Goal: Navigation & Orientation: Understand site structure

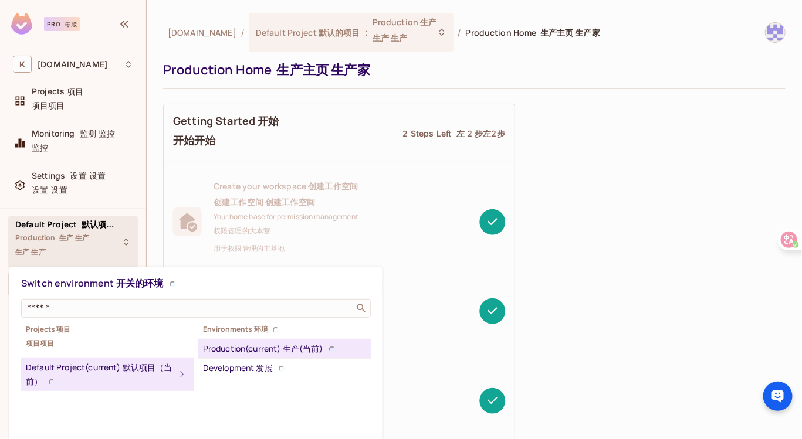
click at [66, 151] on div at bounding box center [401, 219] width 802 height 439
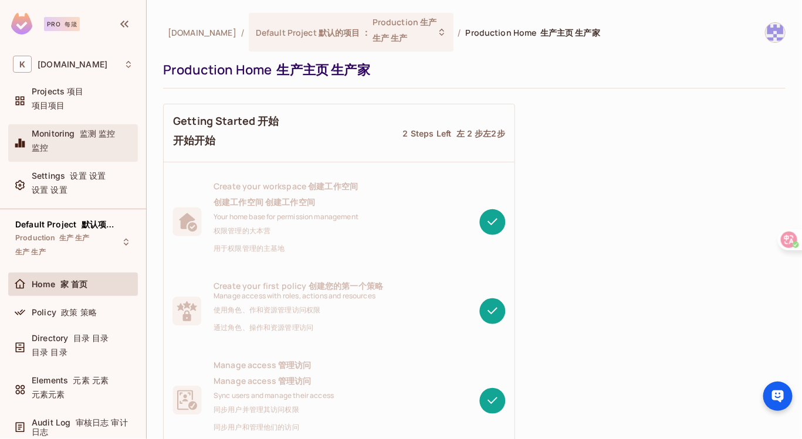
click at [63, 131] on span "Monitoring 监测 监控 监控" at bounding box center [74, 143] width 84 height 28
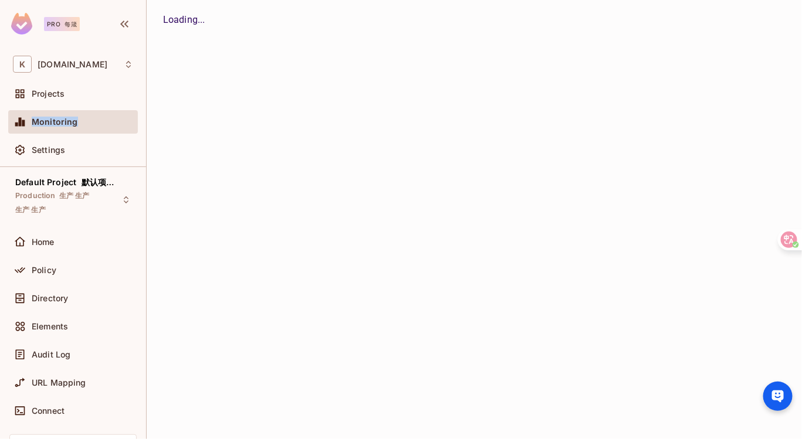
click at [63, 131] on div "Monitoring" at bounding box center [73, 121] width 130 height 23
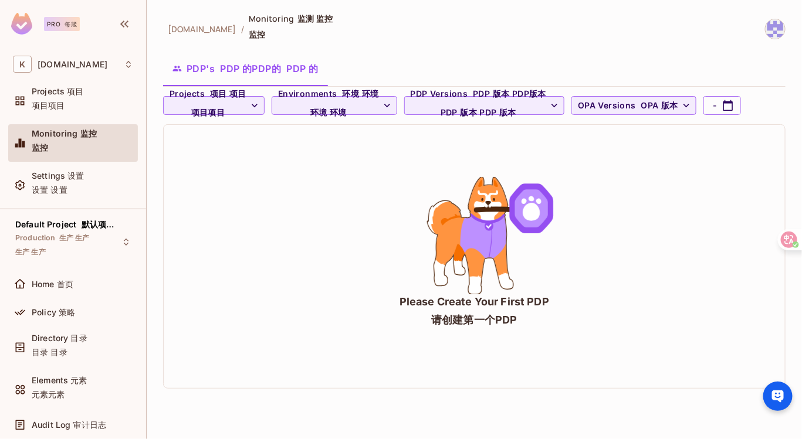
click at [450, 154] on div "Please Create Your First PDP 请创建第一个PDP" at bounding box center [474, 256] width 621 height 263
click at [62, 115] on div "Projects 项目 项目 项目" at bounding box center [73, 101] width 130 height 38
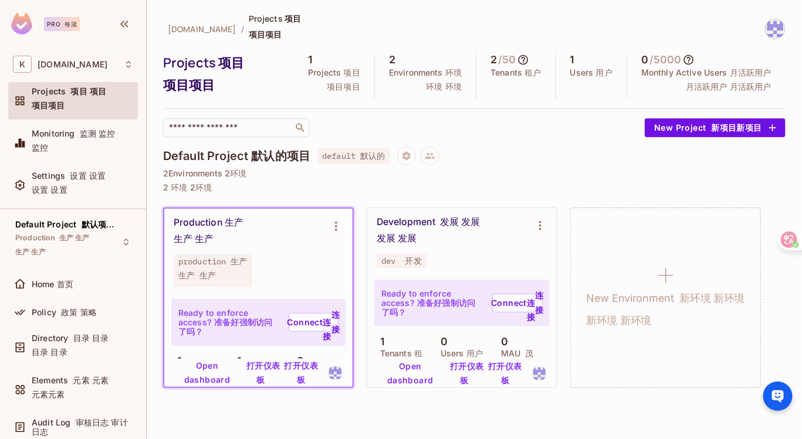
click at [486, 21] on div "[DOMAIN_NAME] / Projects 项目 项目 项目" at bounding box center [474, 29] width 622 height 32
click at [451, 119] on div "​" at bounding box center [401, 127] width 476 height 19
click at [443, 135] on div "​" at bounding box center [401, 127] width 476 height 19
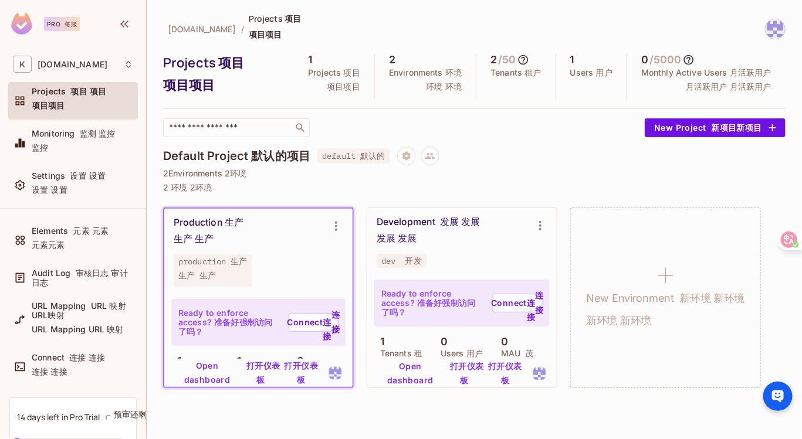
scroll to position [150, 0]
click at [79, 287] on div "Audit Log 审核日志 审计日志" at bounding box center [73, 277] width 130 height 28
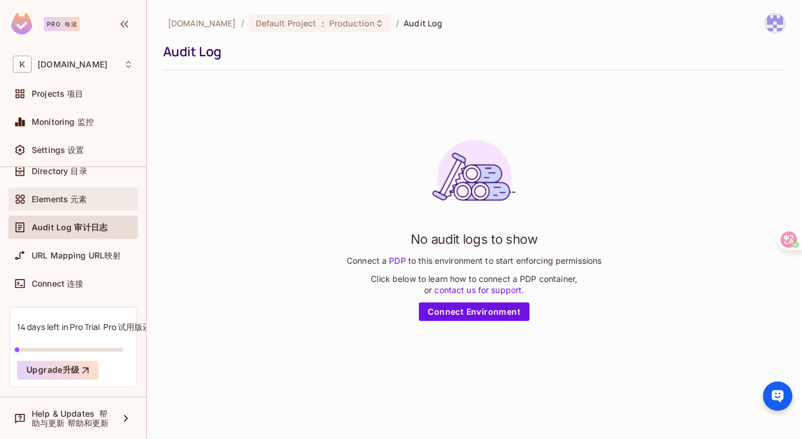
scroll to position [139, 0]
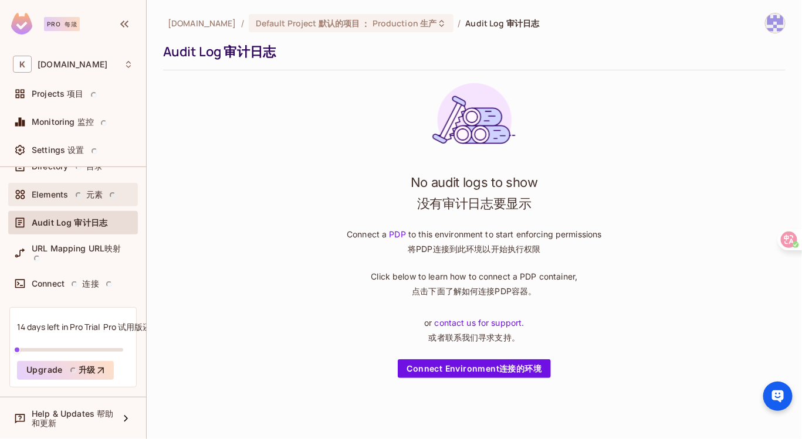
click at [78, 192] on div "Elements 元素" at bounding box center [73, 195] width 120 height 14
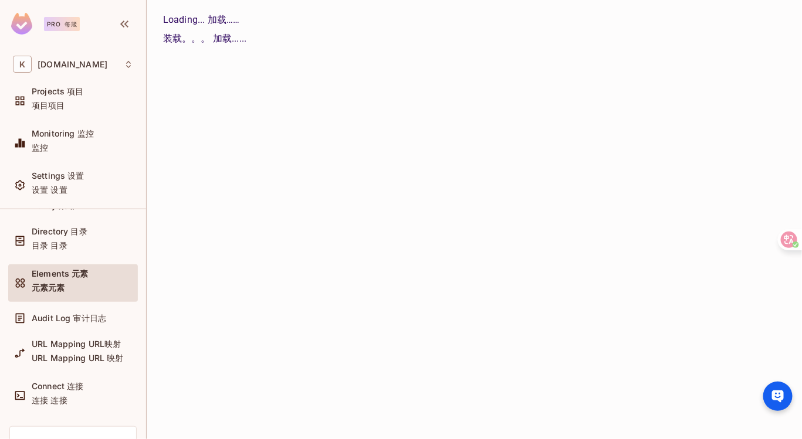
scroll to position [106, 0]
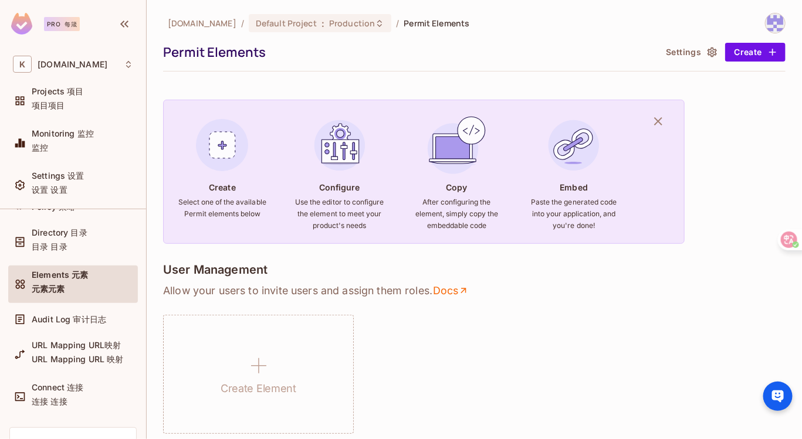
click at [68, 224] on div "Directory 目录 目录 目录" at bounding box center [73, 242] width 130 height 38
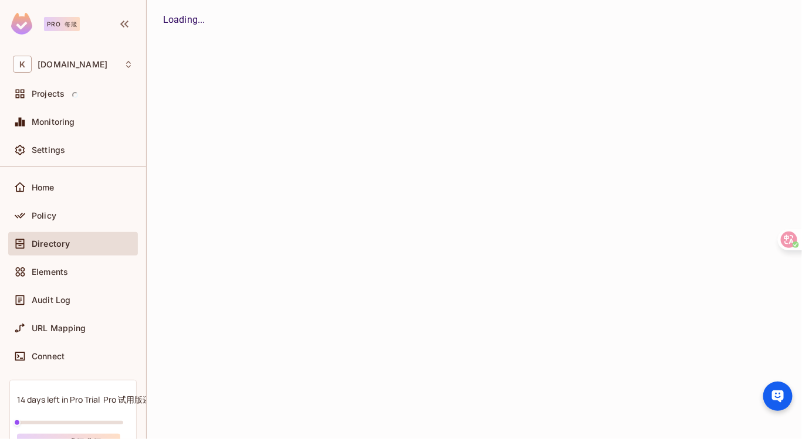
scroll to position [54, 0]
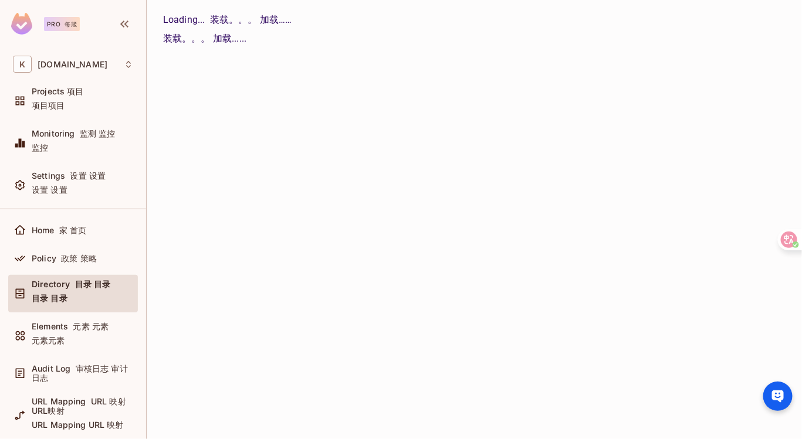
click at [68, 225] on font at bounding box center [68, 230] width 2 height 10
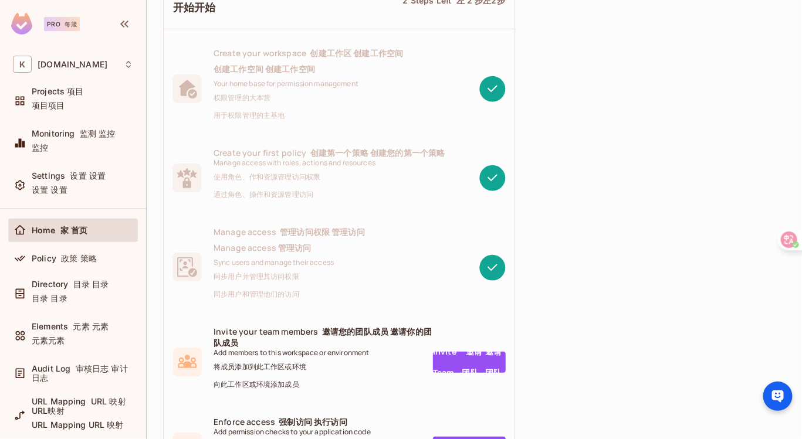
scroll to position [134, 0]
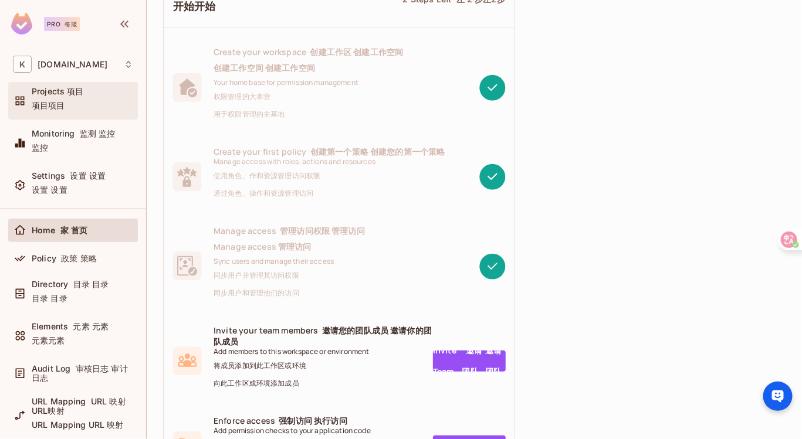
click at [84, 99] on div "Projects 项目 项目 项目" at bounding box center [82, 101] width 101 height 28
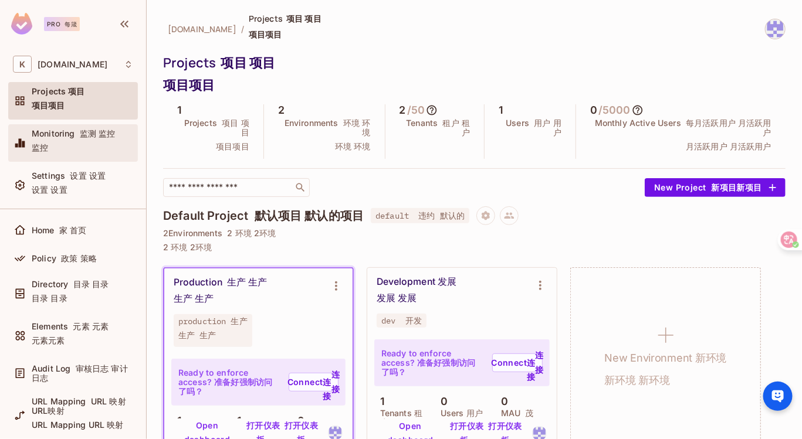
click at [86, 138] on span "Monitoring 监测 监控 监控" at bounding box center [74, 143] width 84 height 28
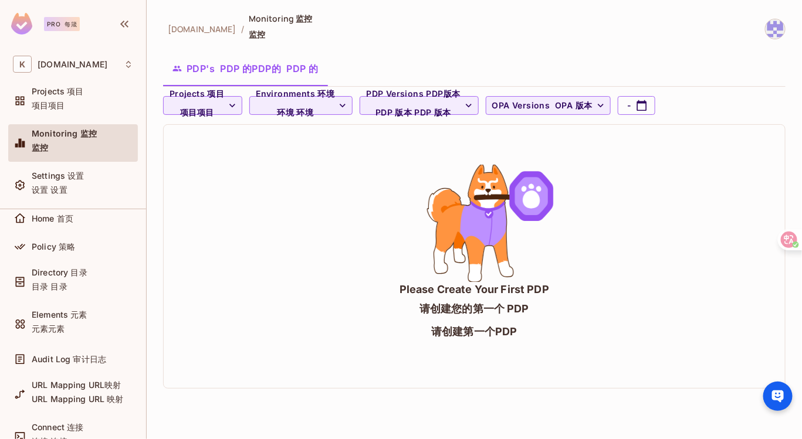
scroll to position [1, 0]
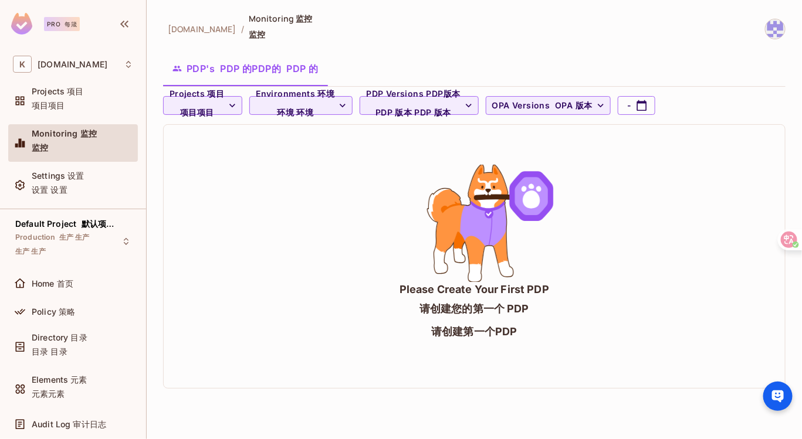
click at [71, 294] on div "Home 首页" at bounding box center [73, 286] width 130 height 28
click at [70, 287] on div "Home 首页" at bounding box center [73, 284] width 120 height 14
